Goal: Find specific page/section: Find specific page/section

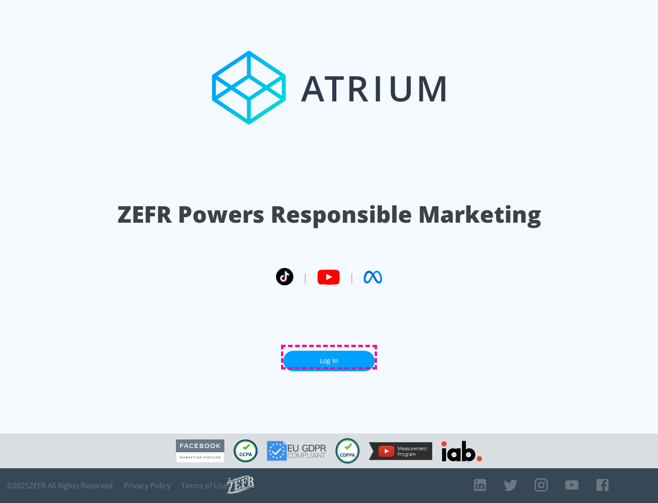
click at [329, 357] on link "Log In" at bounding box center [328, 360] width 91 height 21
